Goal: Task Accomplishment & Management: Manage account settings

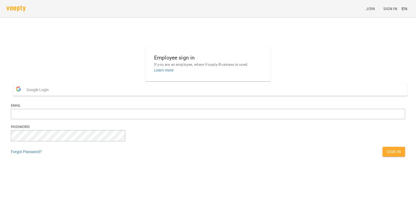
click at [51, 95] on span "Google Login" at bounding box center [38, 89] width 25 height 11
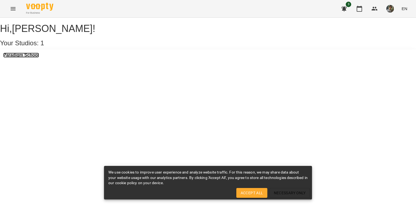
click at [38, 57] on h3 "Paradigm School" at bounding box center [21, 55] width 36 height 5
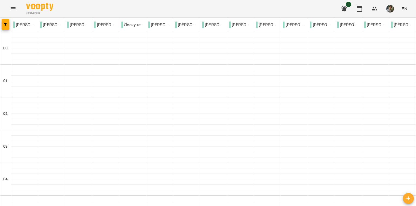
scroll to position [545, 0]
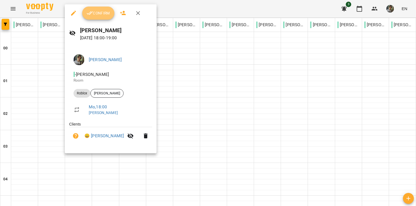
click at [94, 11] on span "Confirm" at bounding box center [98, 13] width 23 height 7
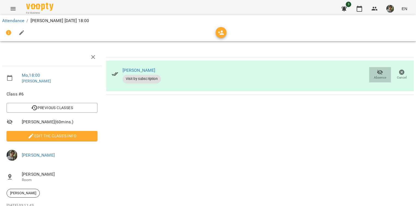
click at [379, 78] on span "Absence" at bounding box center [380, 77] width 13 height 5
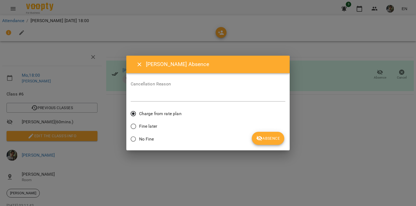
click at [140, 92] on div "Cancellation Reason *" at bounding box center [208, 93] width 155 height 22
click at [210, 96] on textarea at bounding box center [208, 96] width 155 height 5
type textarea "*"
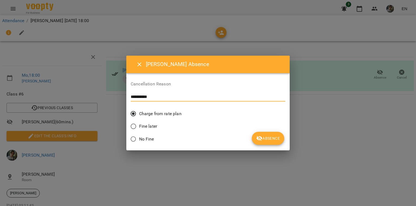
type textarea "**********"
click at [258, 136] on icon "submit" at bounding box center [259, 138] width 7 height 7
